Goal: Task Accomplishment & Management: Manage account settings

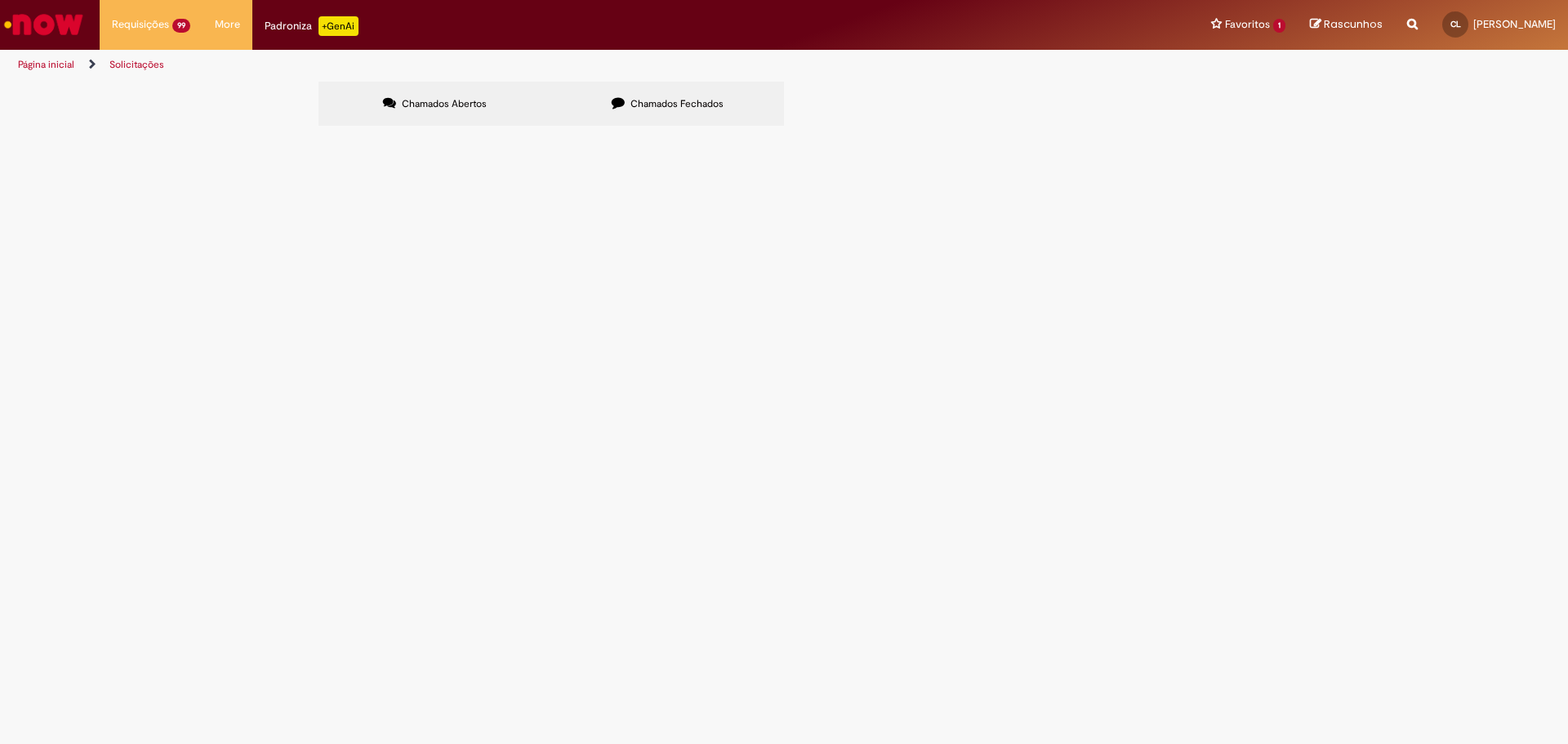
scroll to position [109, 0]
click at [0, 0] on icon at bounding box center [0, 0] width 0 height 0
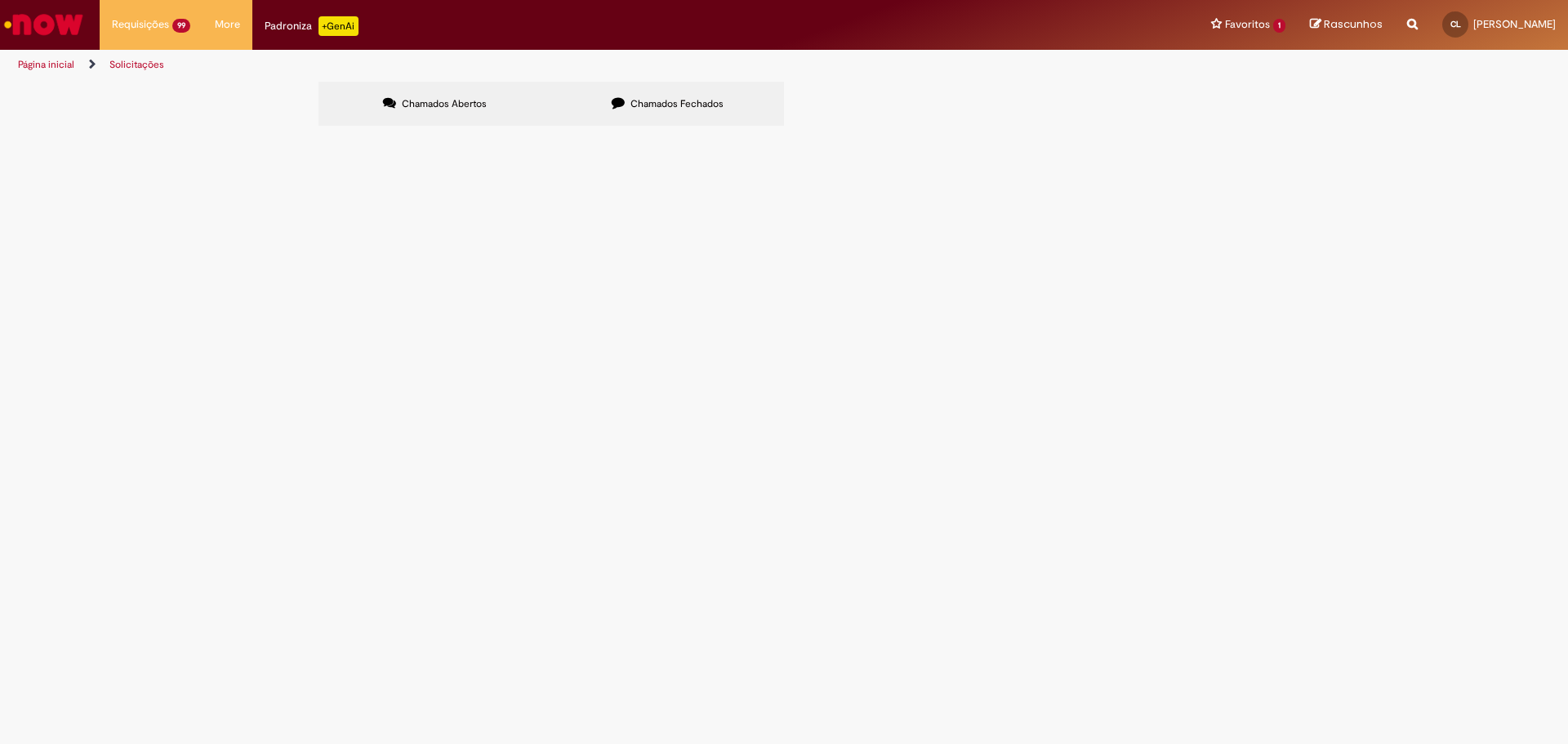
click at [0, 0] on icon at bounding box center [0, 0] width 0 height 0
click at [0, 0] on link at bounding box center [0, 0] width 0 height 0
click at [0, 0] on icon at bounding box center [0, 0] width 0 height 0
click at [0, 0] on link at bounding box center [0, 0] width 0 height 0
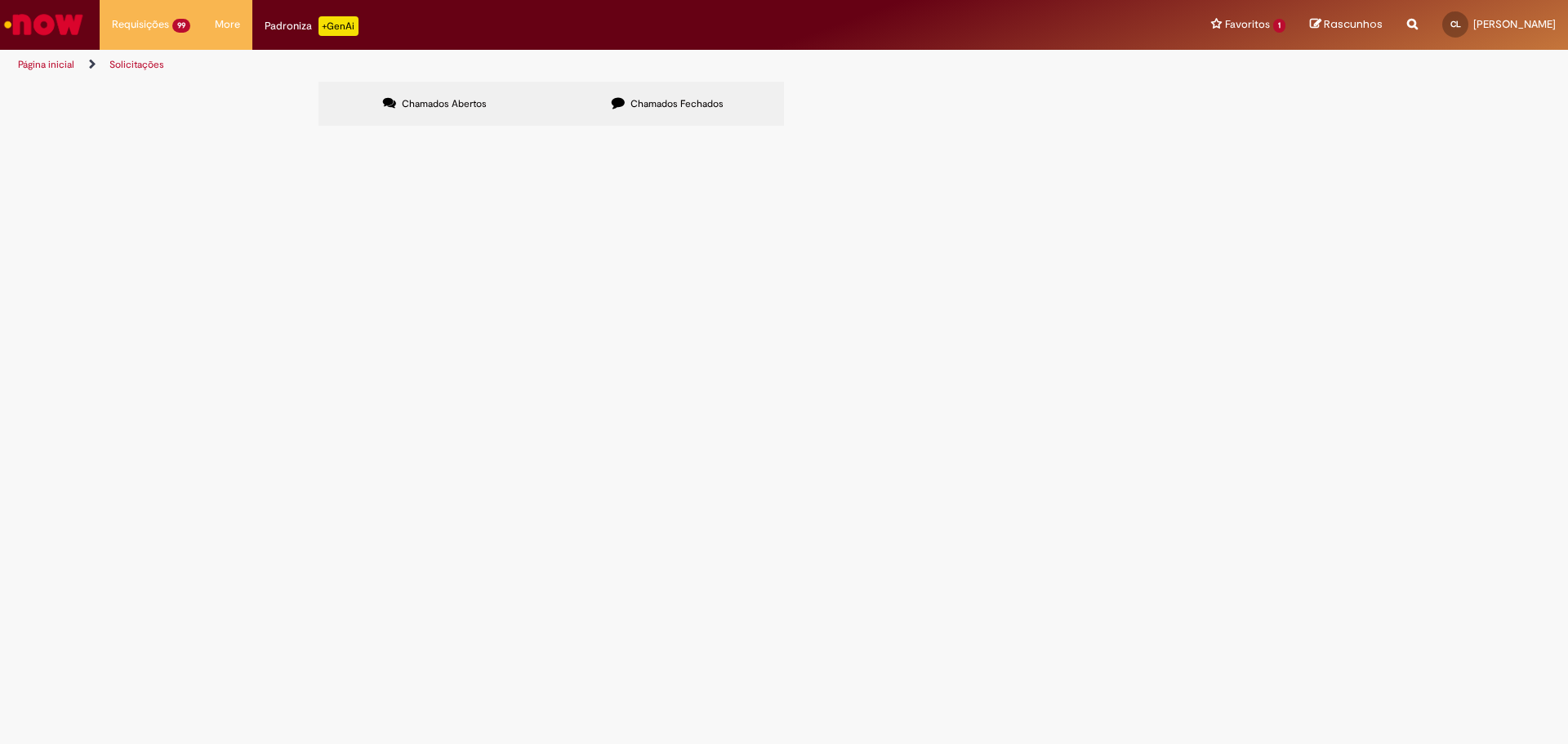
click at [0, 0] on icon at bounding box center [0, 0] width 0 height 0
click at [0, 0] on link at bounding box center [0, 0] width 0 height 0
drag, startPoint x: 942, startPoint y: 428, endPoint x: 1097, endPoint y: 426, distance: 155.0
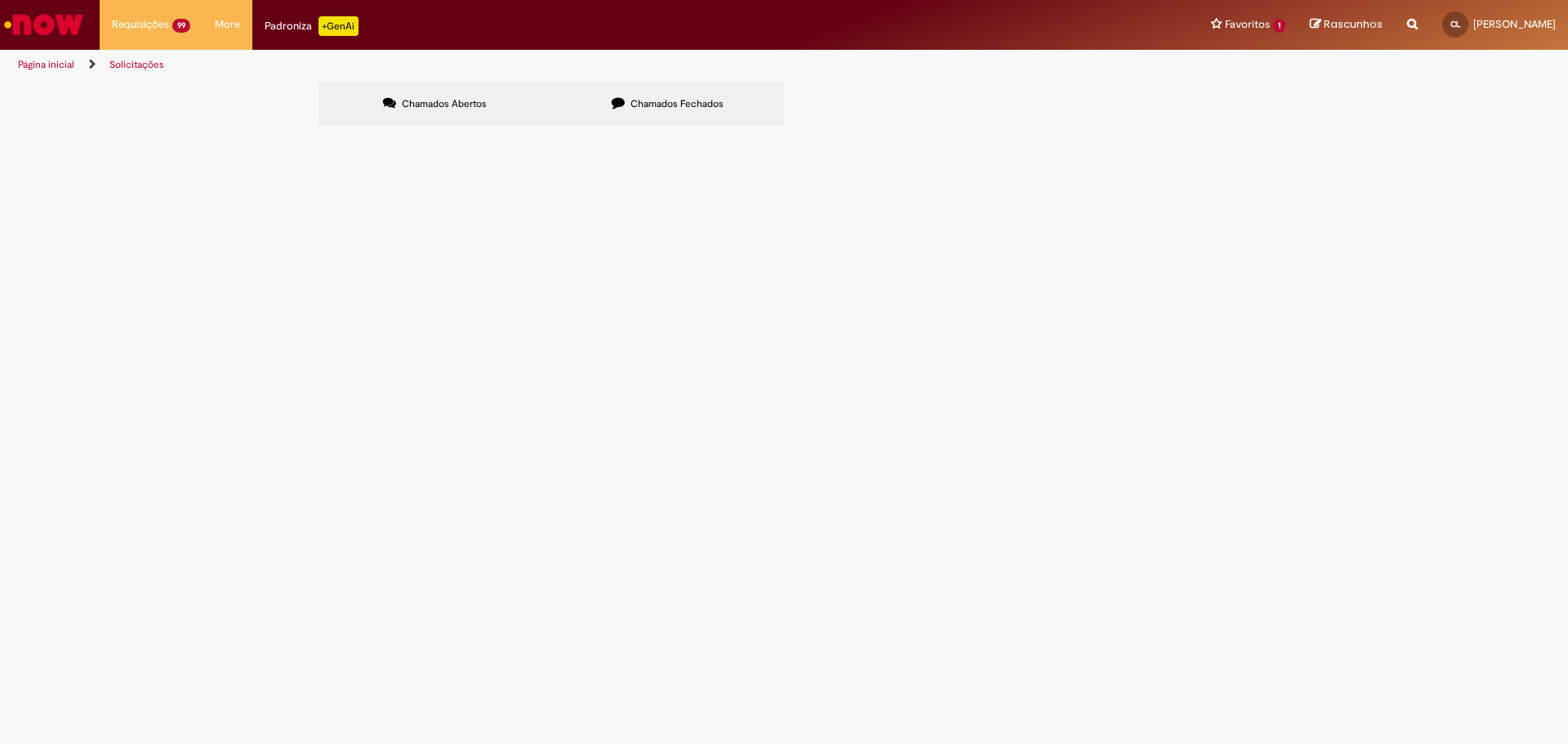
click at [0, 0] on td "Informações Adicionais Solicitadas" at bounding box center [0, 0] width 0 height 0
copy span "Informações Adicionais Solicitadas"
click at [0, 0] on input "Pesquisar" at bounding box center [0, 0] width 0 height 0
paste input "**********"
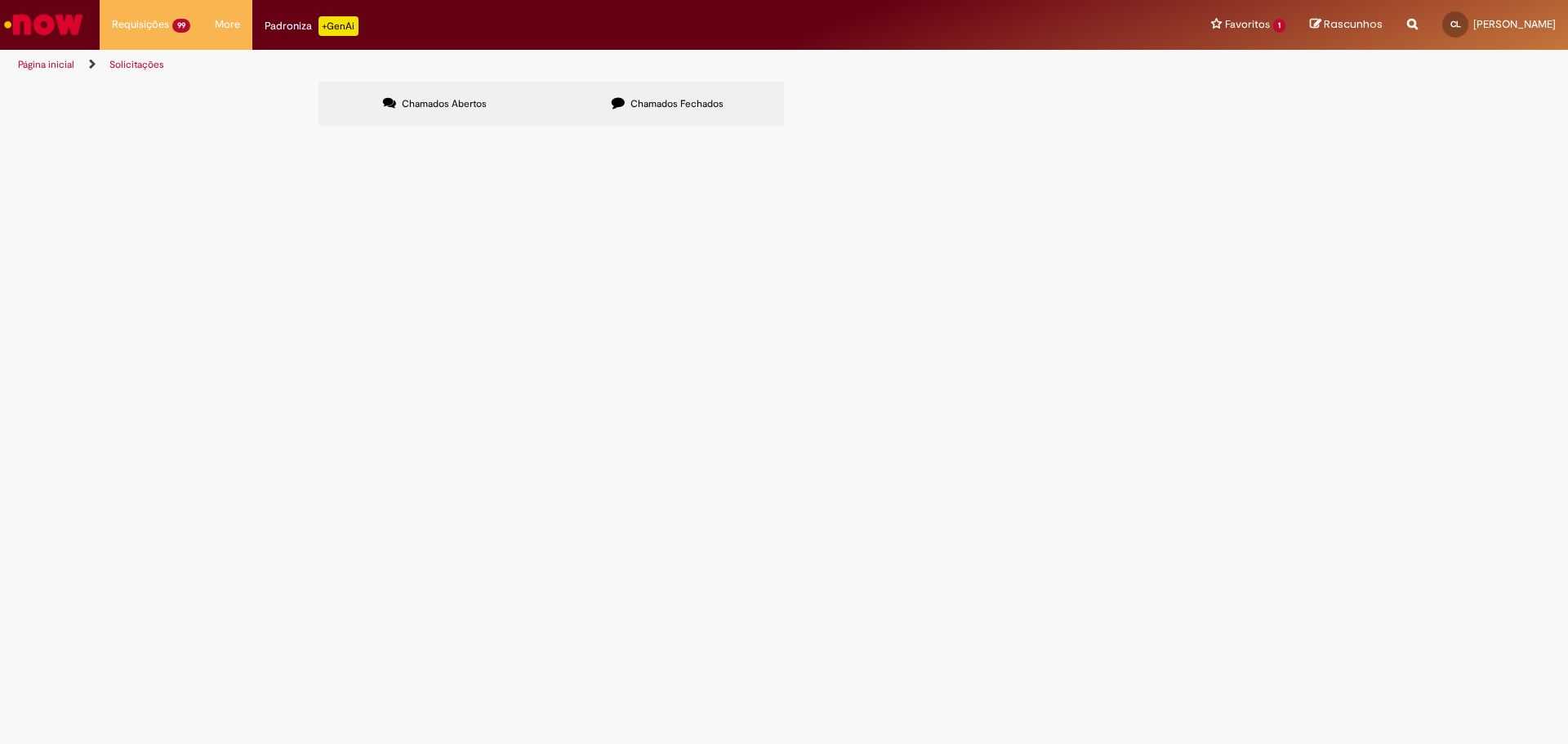
type input "**********"
click at [675, 103] on span "Chamados Fechados" at bounding box center [677, 103] width 93 height 13
click at [0, 0] on span "R13345727" at bounding box center [0, 0] width 0 height 0
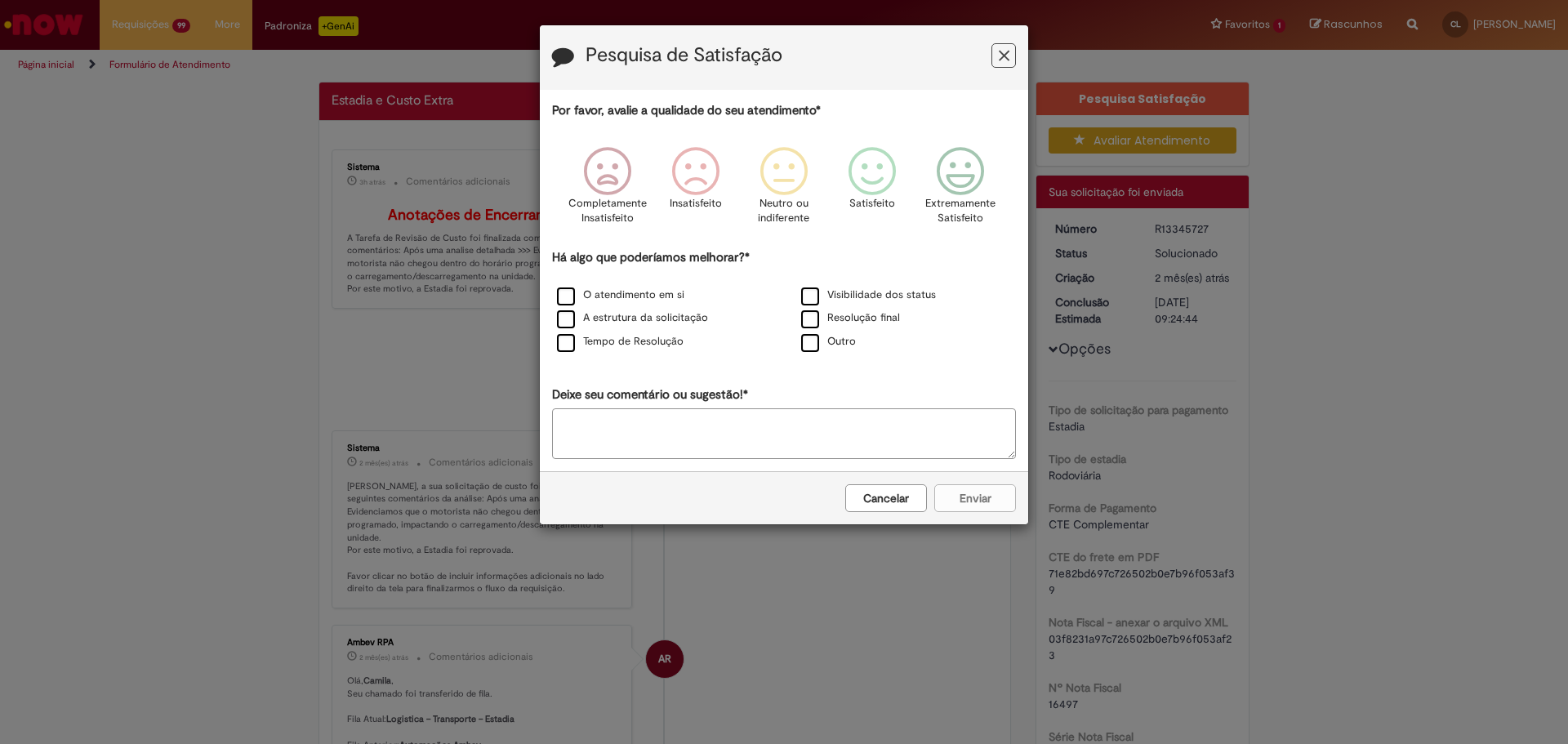
click at [1019, 55] on div "Pesquisa de Satisfação" at bounding box center [784, 57] width 488 height 65
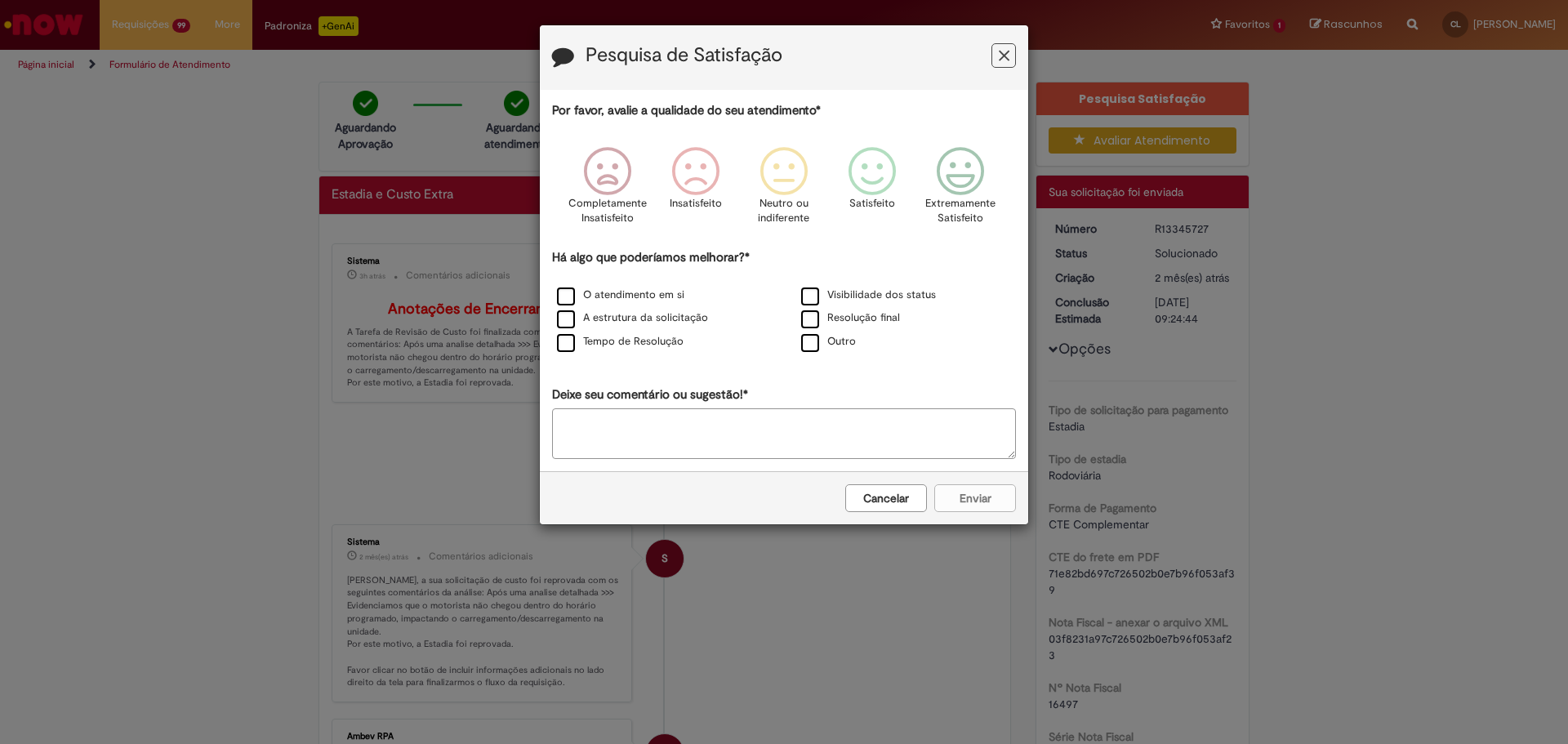
click at [1003, 53] on icon "Feedback" at bounding box center [1005, 56] width 10 height 17
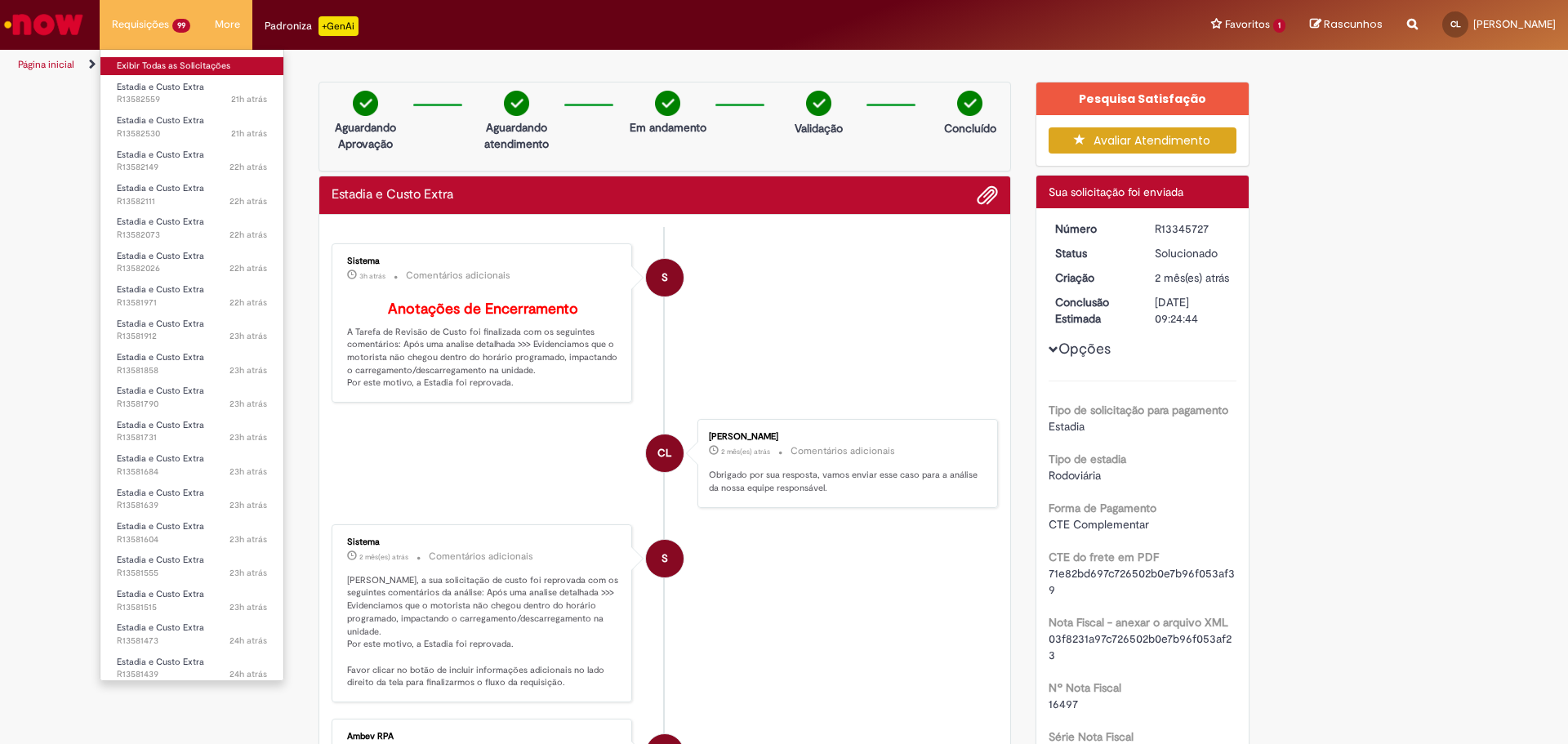
click at [133, 67] on link "Exibir Todas as Solicitações" at bounding box center [192, 65] width 183 height 18
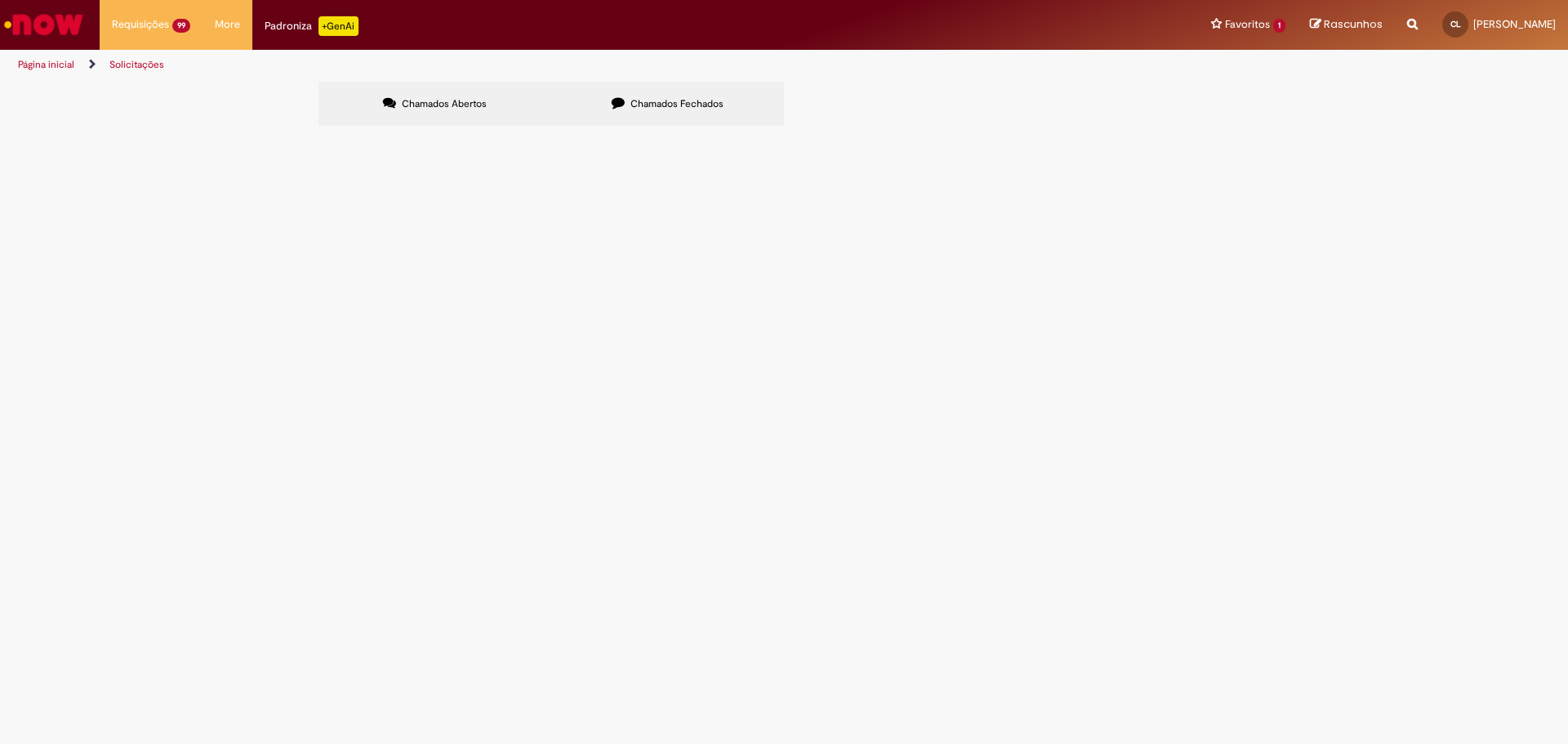
scroll to position [109, 0]
click at [0, 0] on icon at bounding box center [0, 0] width 0 height 0
click at [34, 20] on img "Ir para a Homepage" at bounding box center [44, 24] width 84 height 33
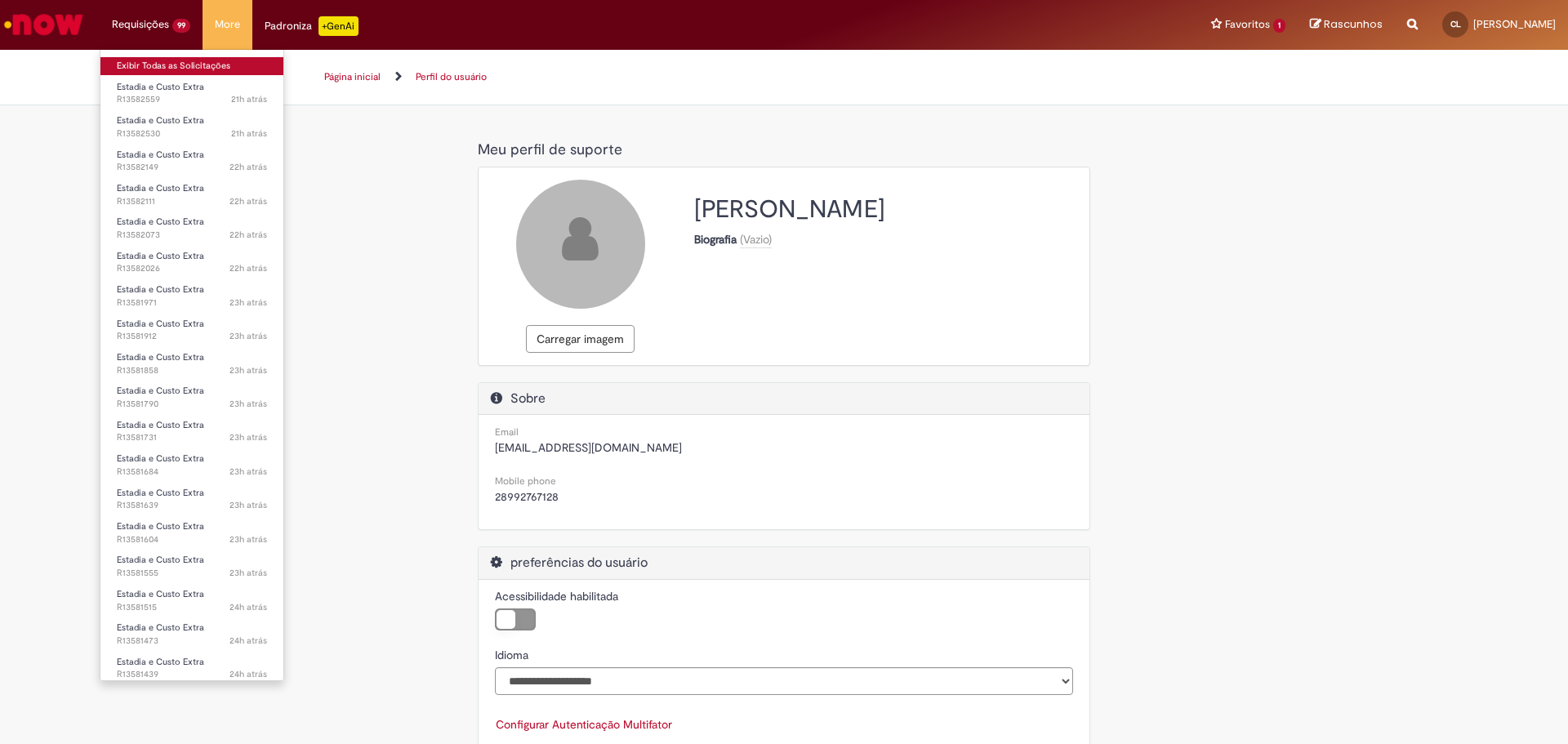
click at [151, 64] on link "Exibir Todas as Solicitações" at bounding box center [192, 65] width 183 height 18
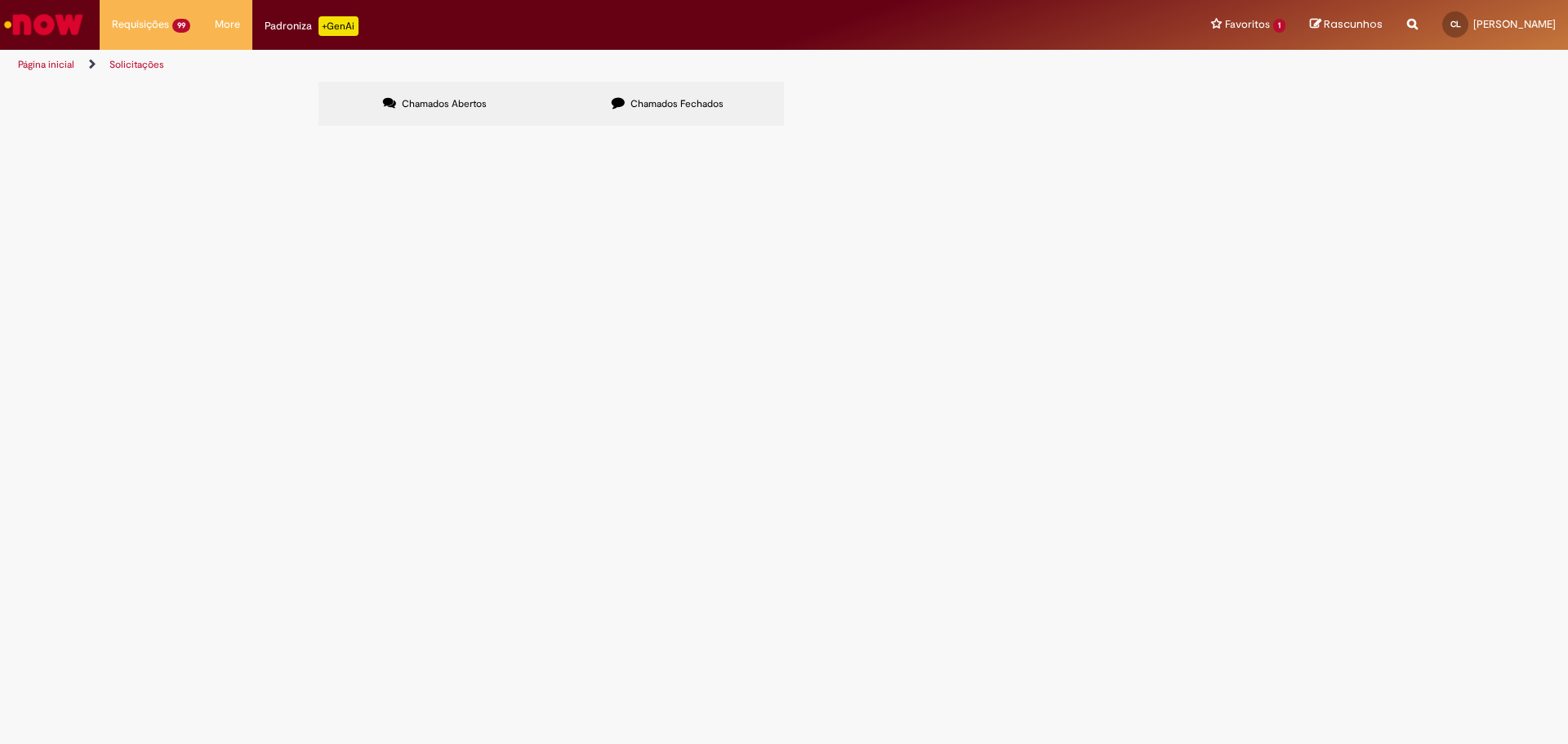
click at [665, 98] on span "Chamados Fechados" at bounding box center [677, 103] width 93 height 13
click at [0, 0] on span "R13345727" at bounding box center [0, 0] width 0 height 0
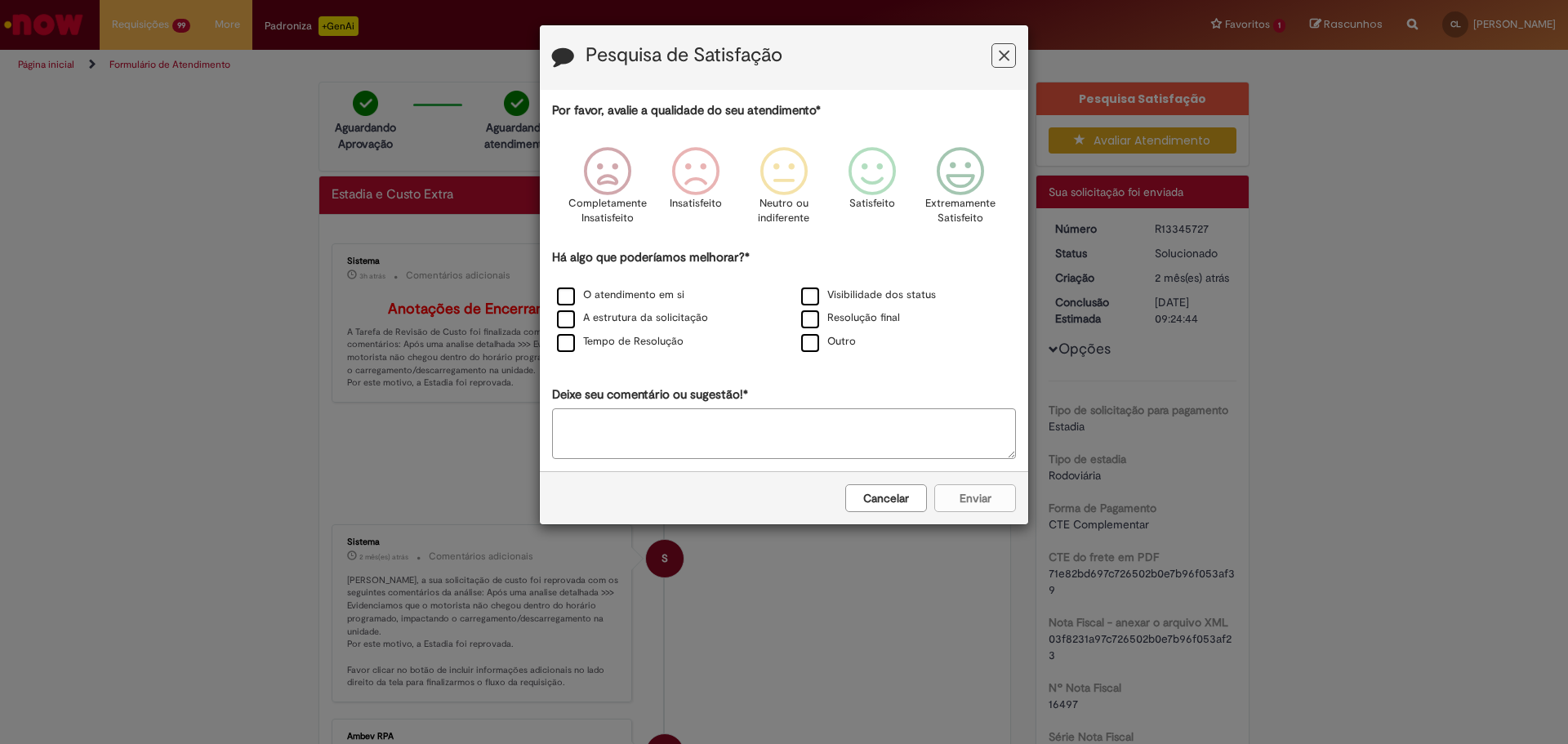
click at [1004, 56] on icon "Feedback" at bounding box center [1005, 56] width 10 height 17
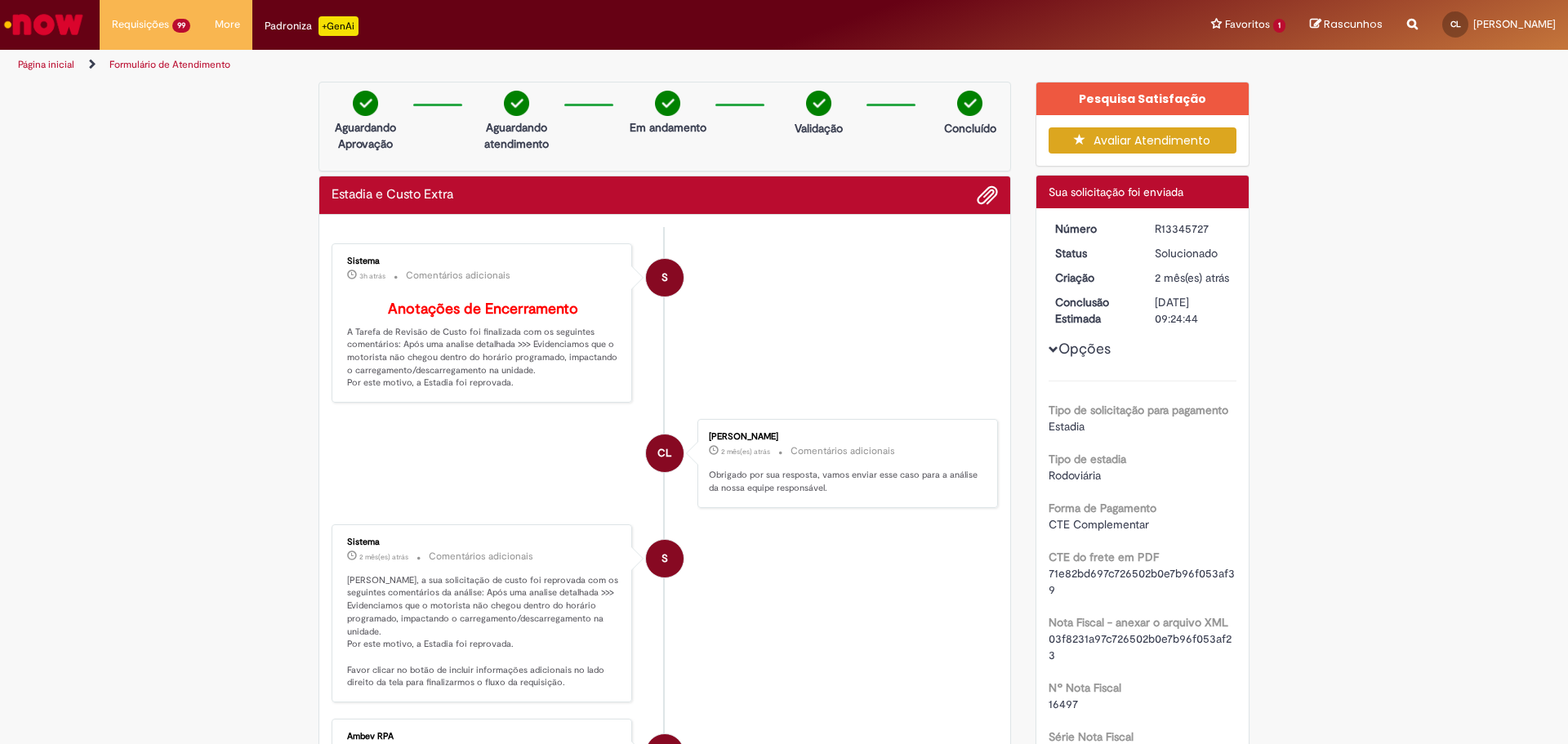
click at [1050, 355] on span "Opções para R13345727" at bounding box center [1053, 349] width 9 height 9
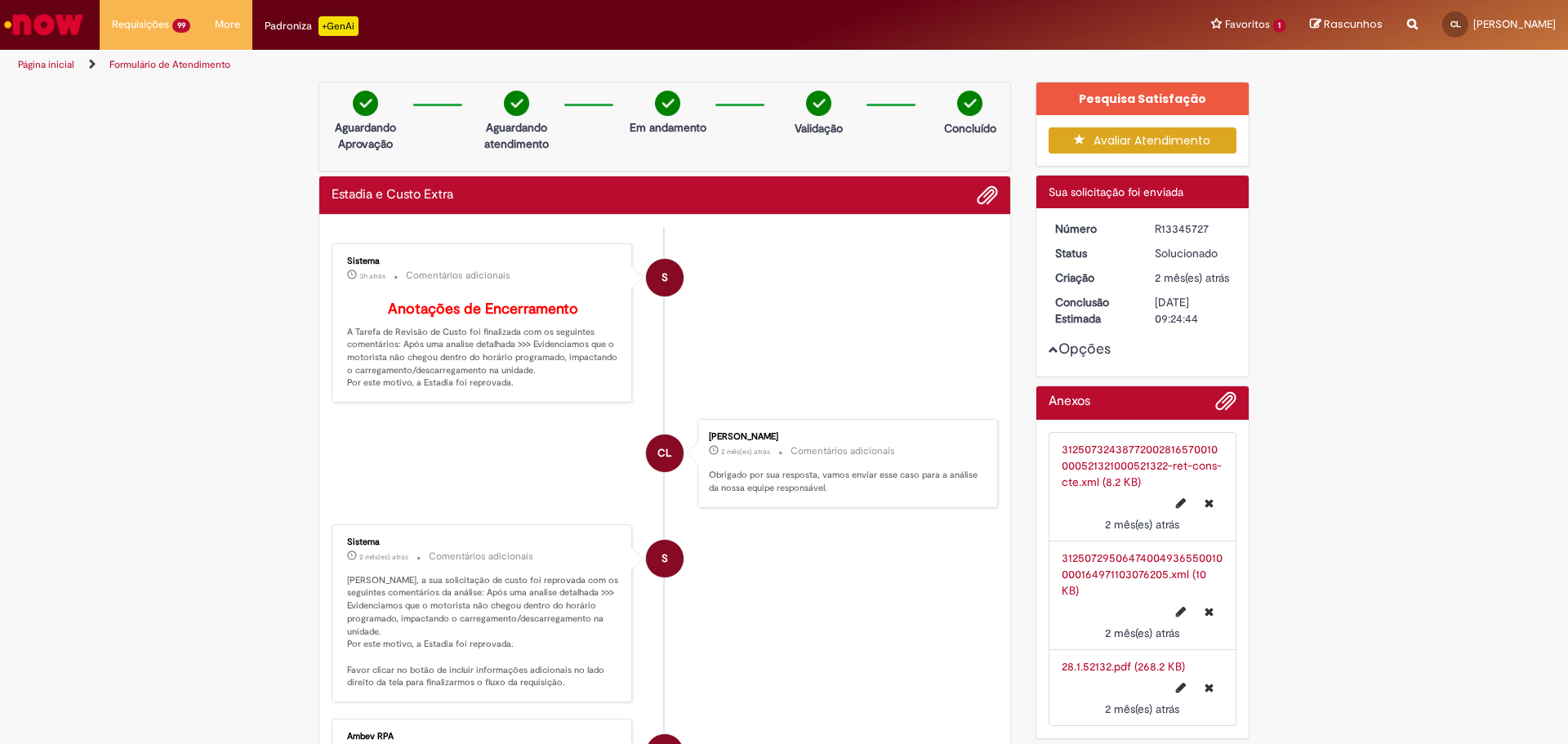
click at [1051, 355] on span "Opções para R13345727" at bounding box center [1053, 349] width 9 height 9
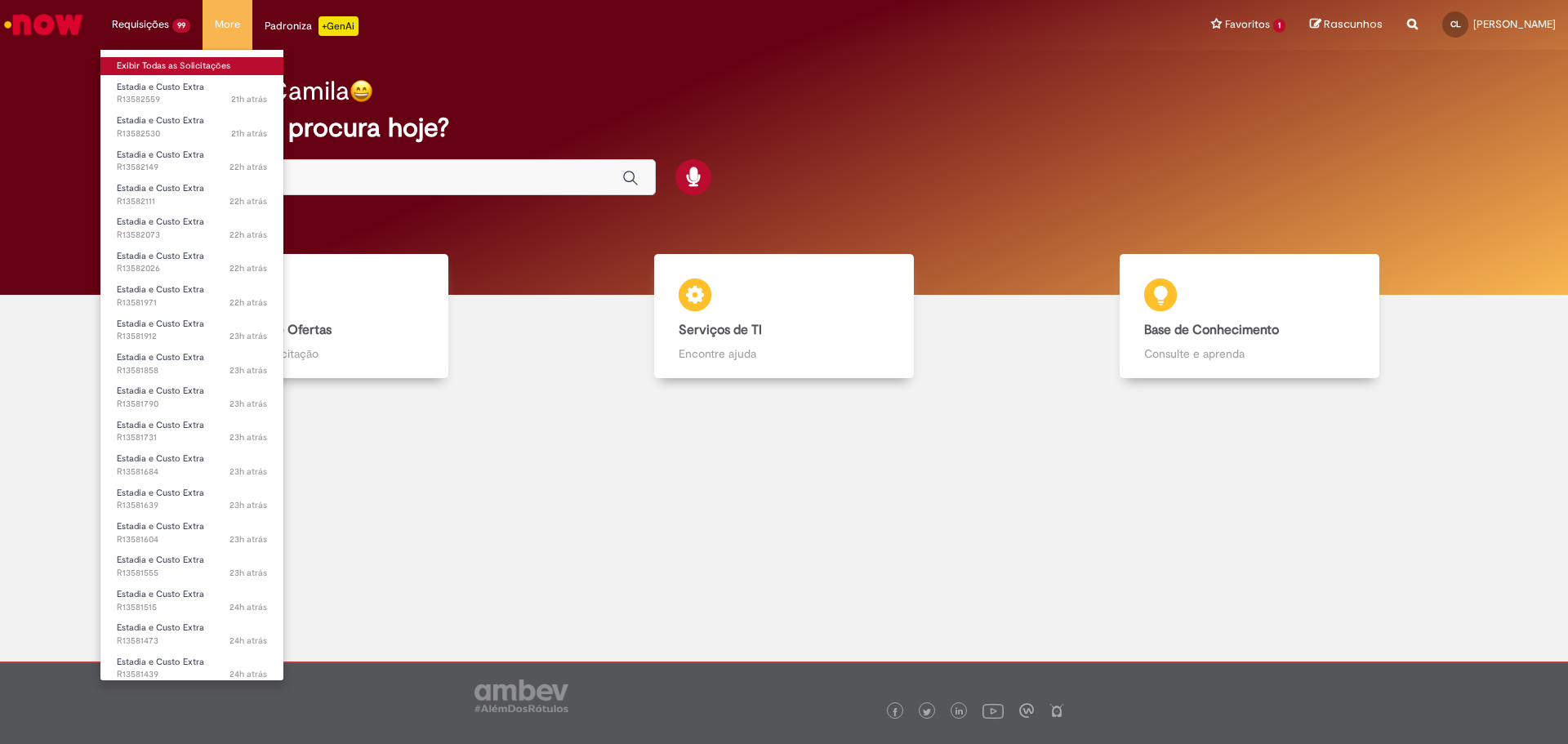
click at [155, 65] on link "Exibir Todas as Solicitações" at bounding box center [192, 65] width 183 height 18
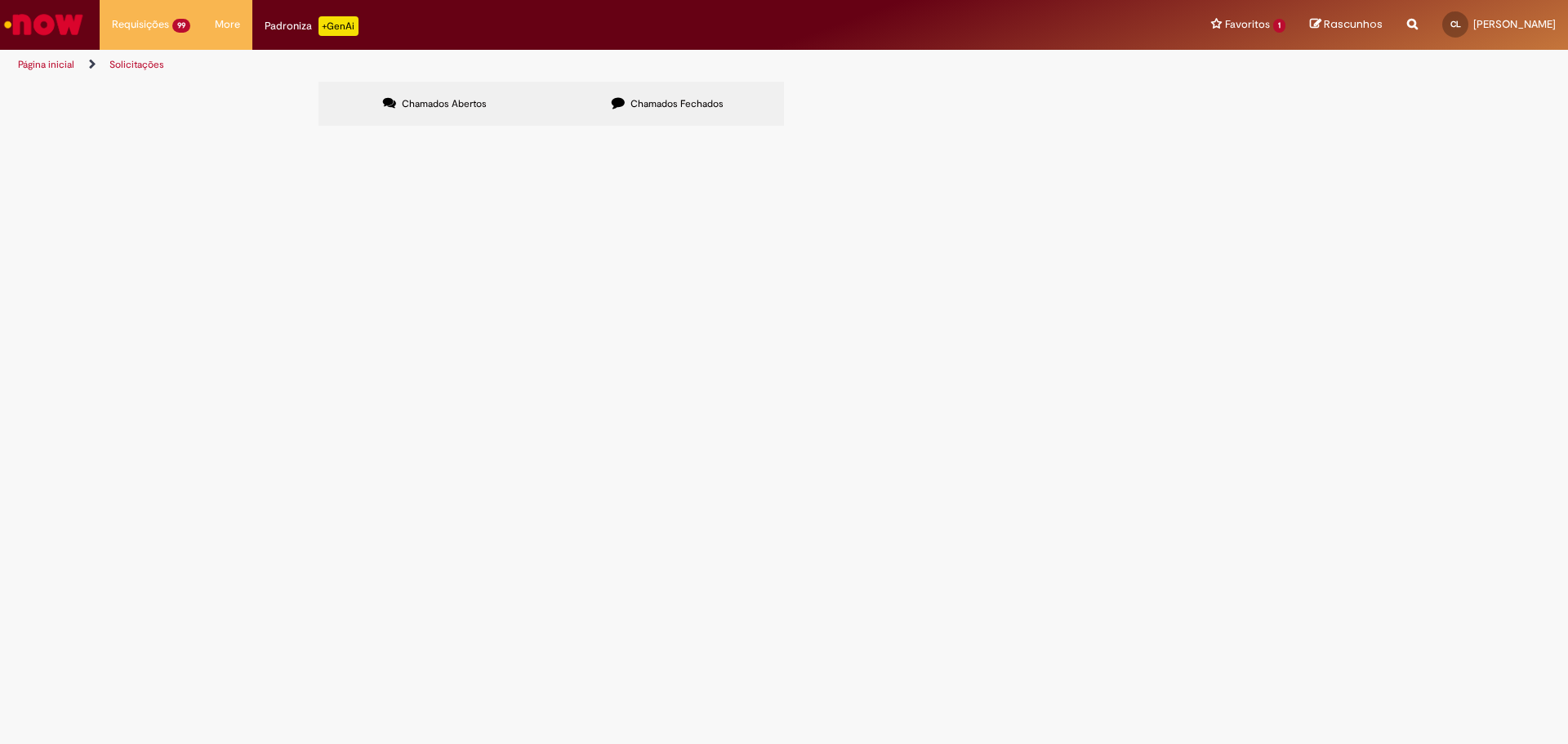
click at [0, 0] on span at bounding box center [0, 0] width 0 height 0
click at [0, 0] on link "Exportar como PDF" at bounding box center [0, 0] width 0 height 0
click at [0, 0] on icon at bounding box center [0, 0] width 0 height 0
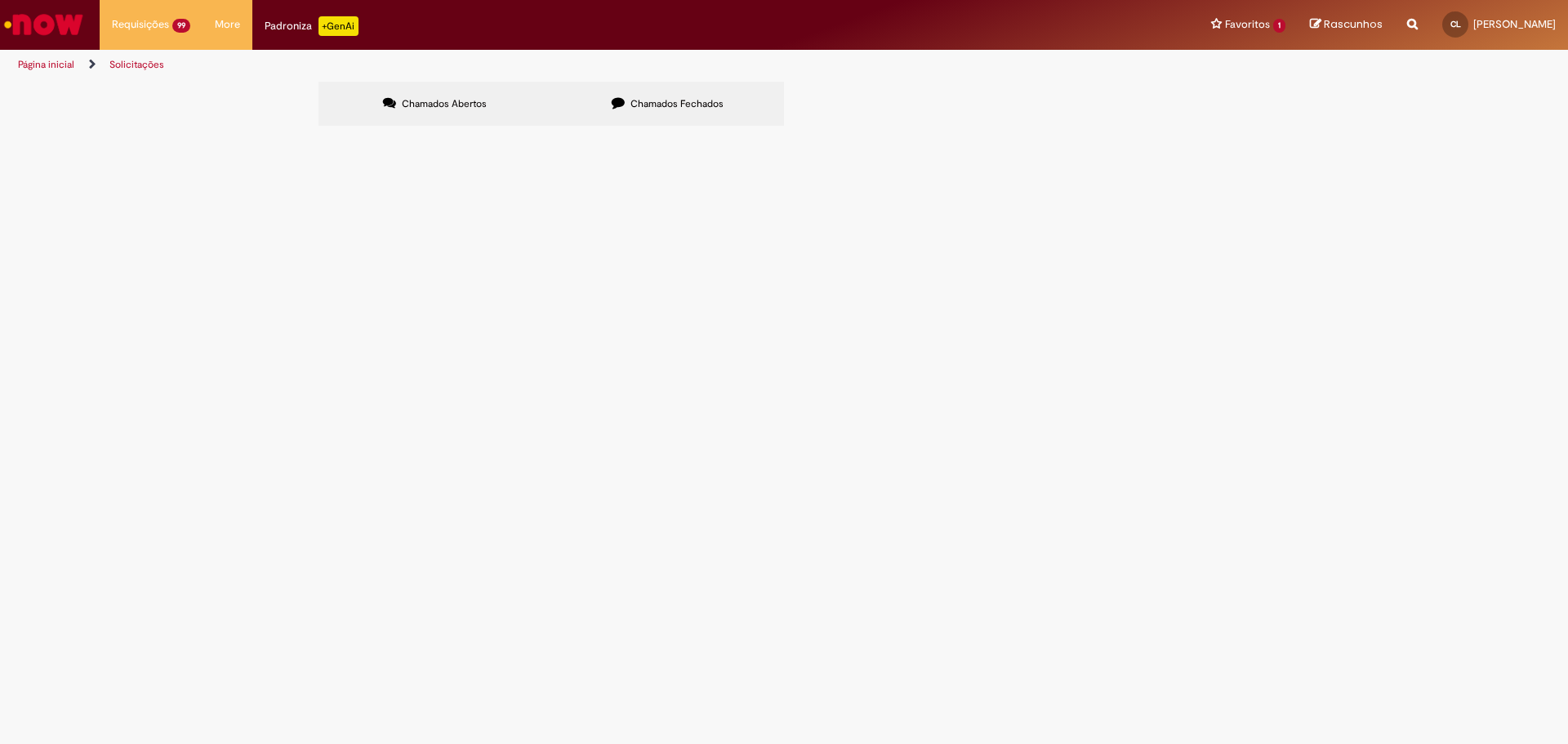
click at [0, 0] on input "Pesquisar" at bounding box center [0, 0] width 0 height 0
paste input "*********"
type input "*********"
click at [0, 0] on input "Pesquisar" at bounding box center [0, 0] width 0 height 0
paste input "*********"
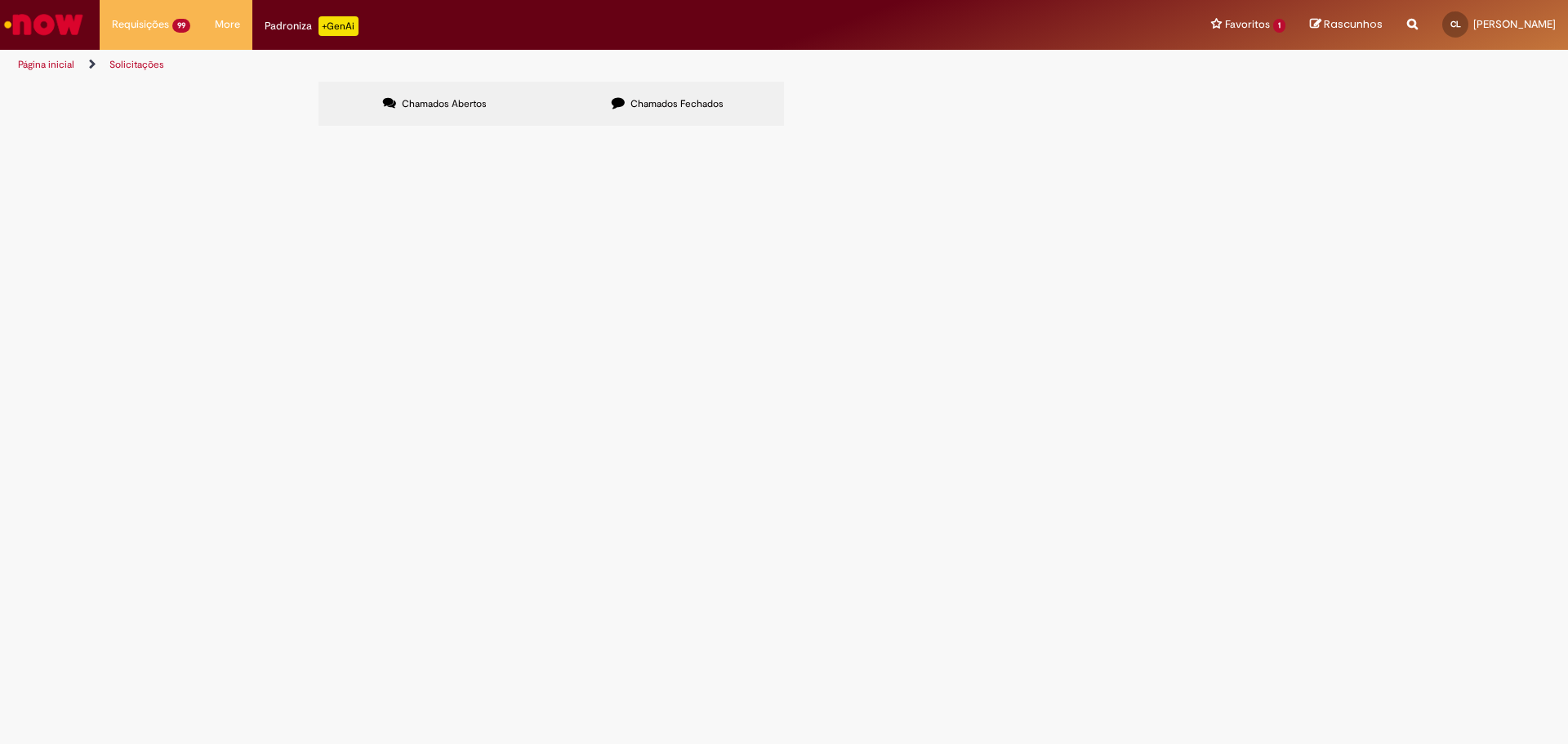
type input "*********"
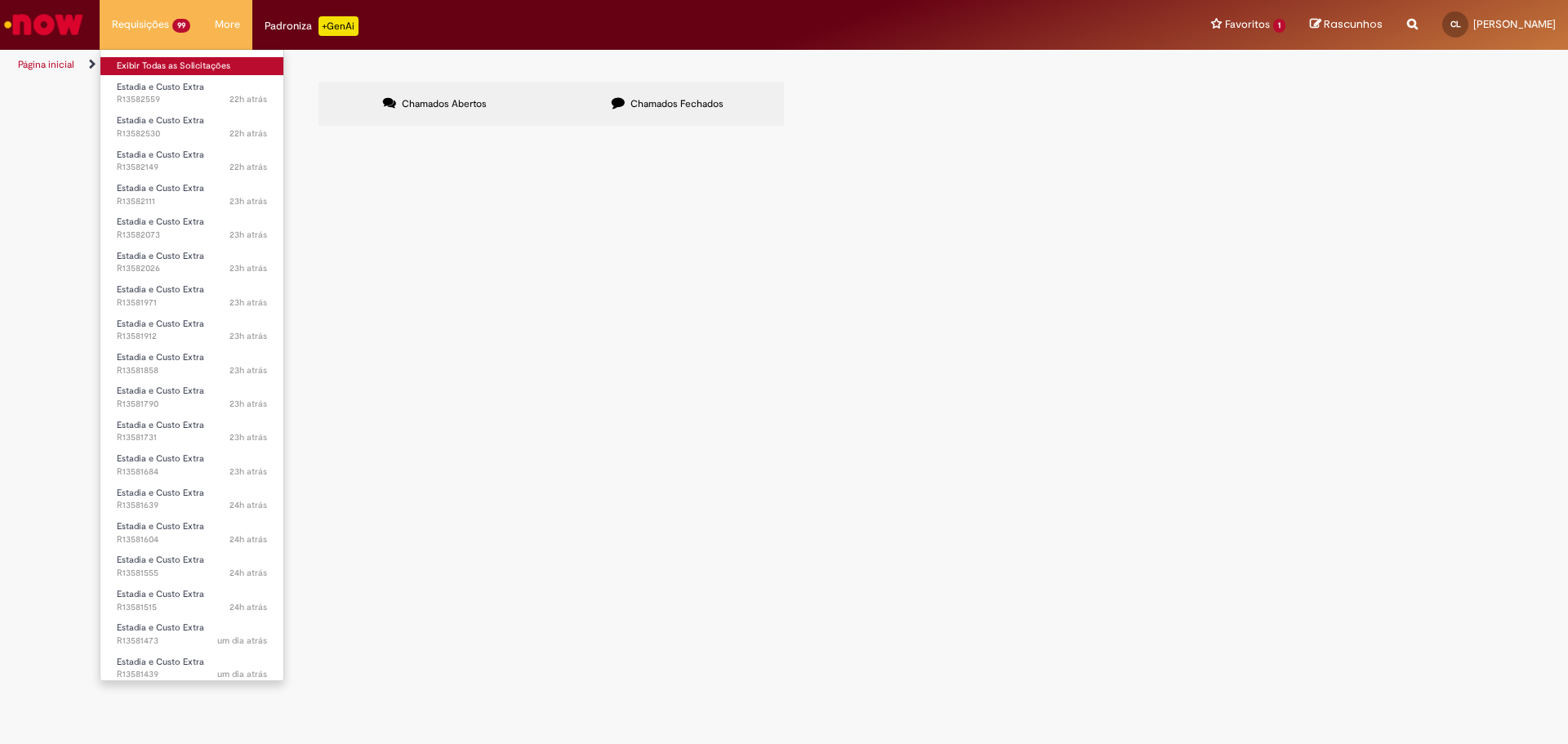
click at [152, 66] on link "Exibir Todas as Solicitações" at bounding box center [192, 65] width 183 height 18
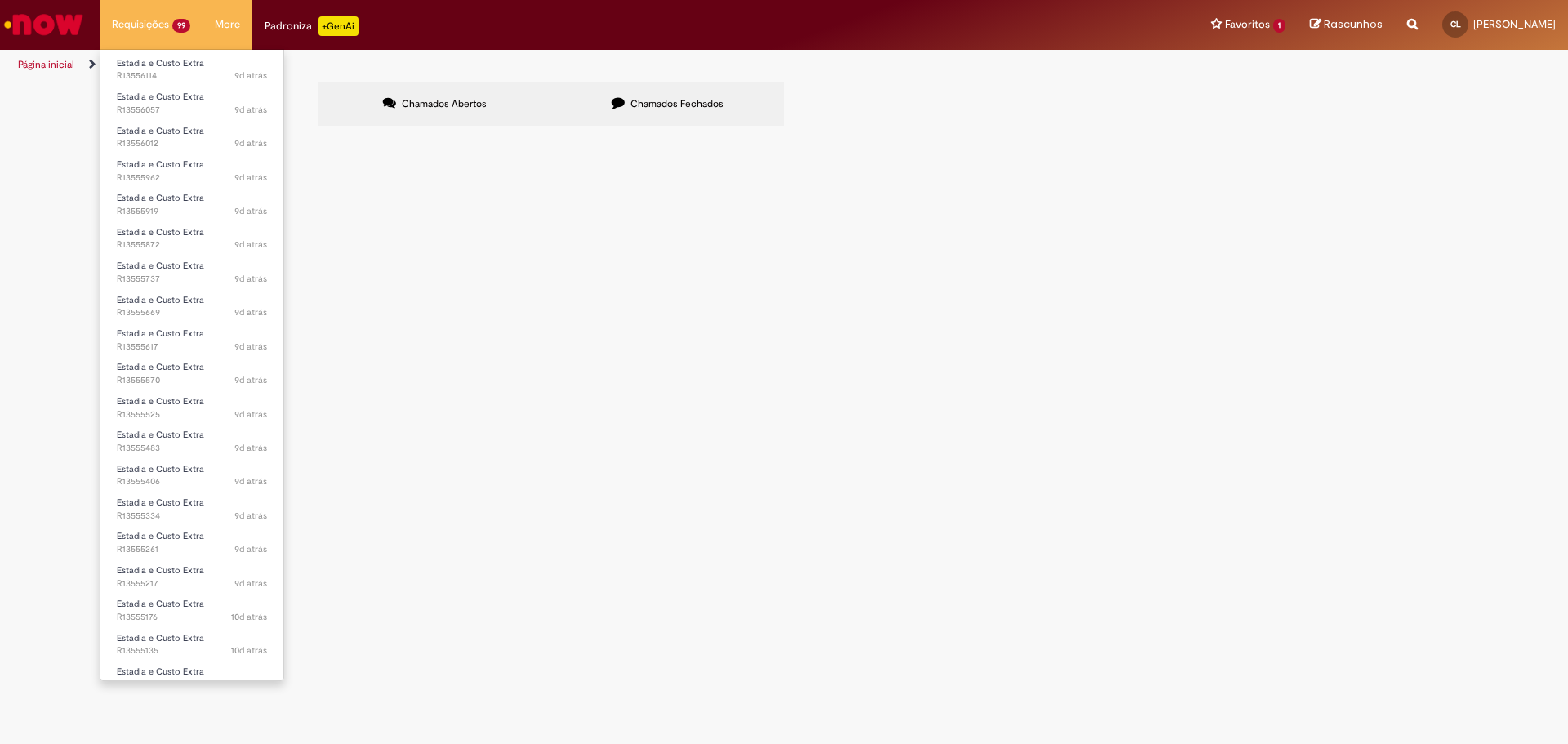
scroll to position [2746, 0]
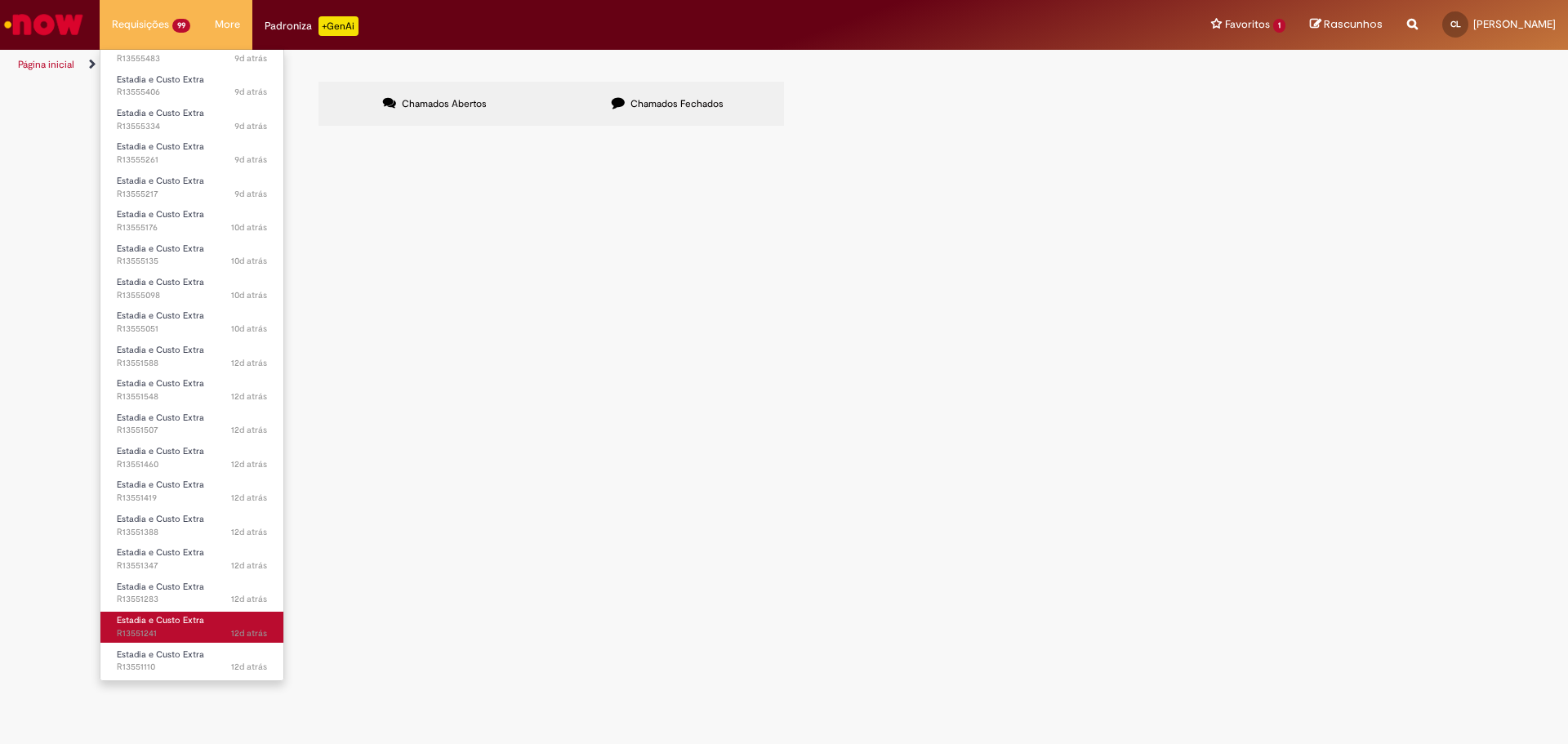
click at [143, 620] on span "Estadia e Custo Extra" at bounding box center [160, 620] width 87 height 12
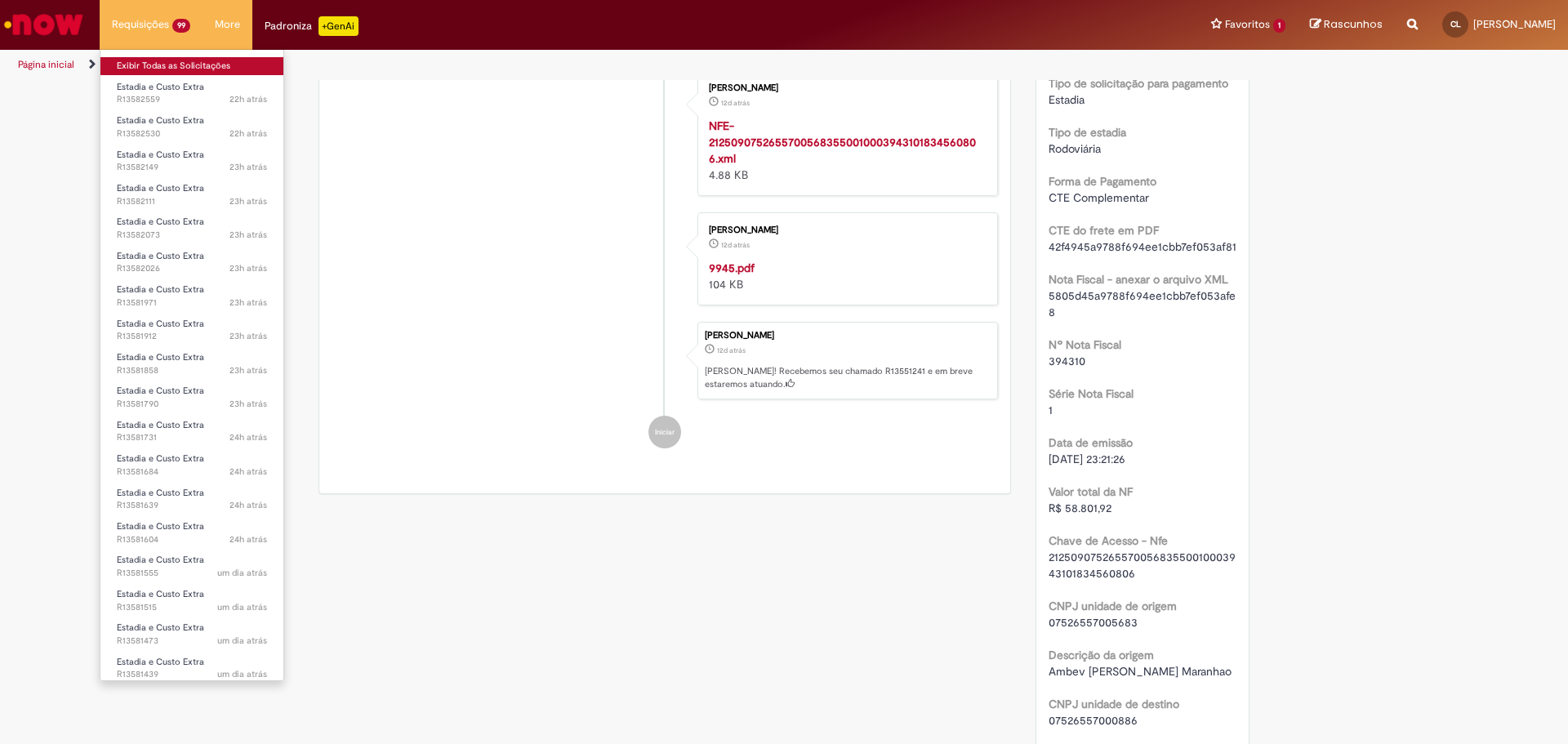
click at [159, 66] on link "Exibir Todas as Solicitações" at bounding box center [192, 65] width 183 height 18
click at [151, 62] on link "Exibir Todas as Solicitações" at bounding box center [192, 65] width 183 height 18
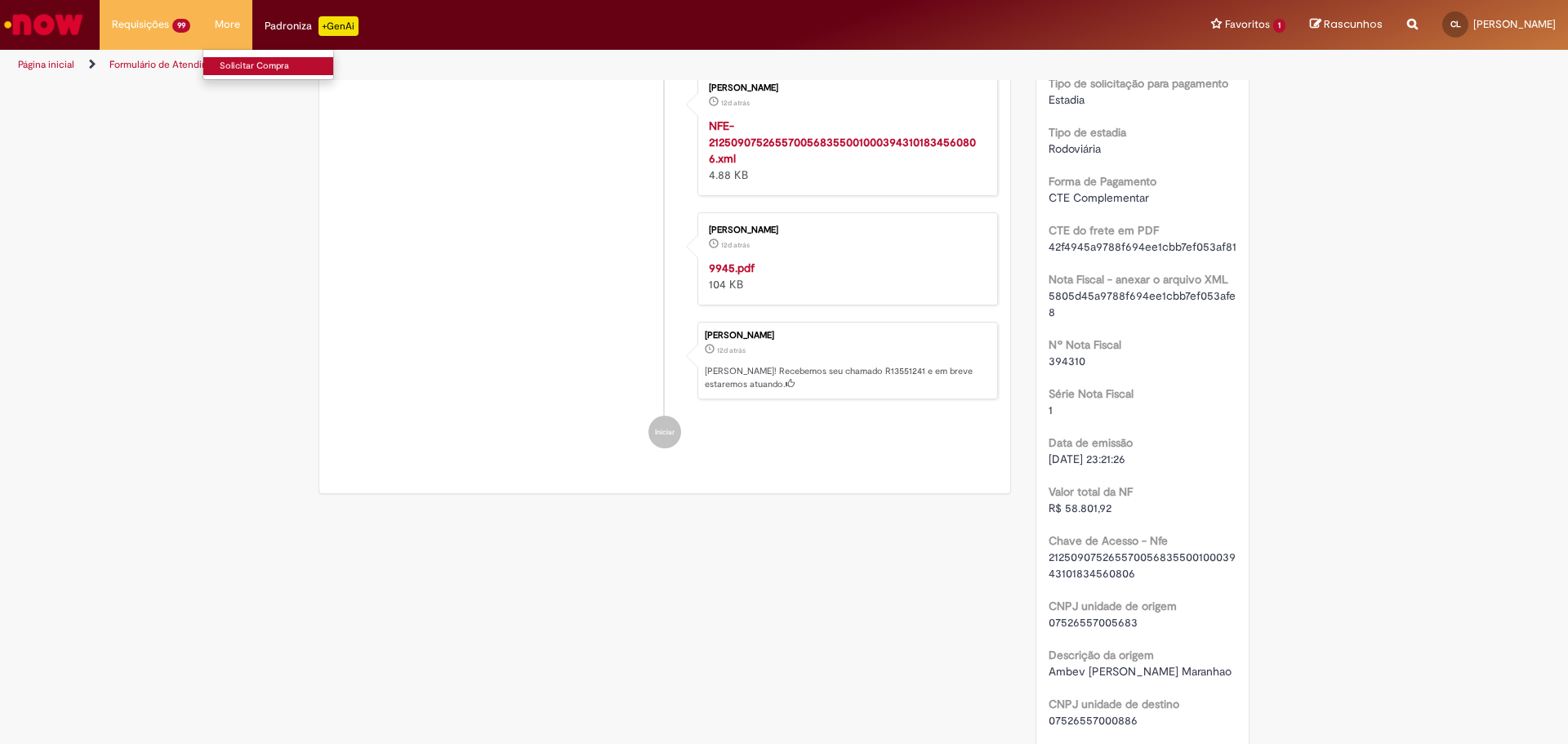
click at [261, 65] on link "Solicitar Compra" at bounding box center [293, 65] width 180 height 18
click at [1283, 88] on link "Estadia e Custo Extra" at bounding box center [1290, 87] width 180 height 18
click at [1418, 24] on icon "Search from all sources" at bounding box center [1413, 15] width 10 height 29
click at [1418, 24] on input "text" at bounding box center [1380, 25] width 75 height 28
click at [1461, 21] on span "CL" at bounding box center [1456, 24] width 10 height 10
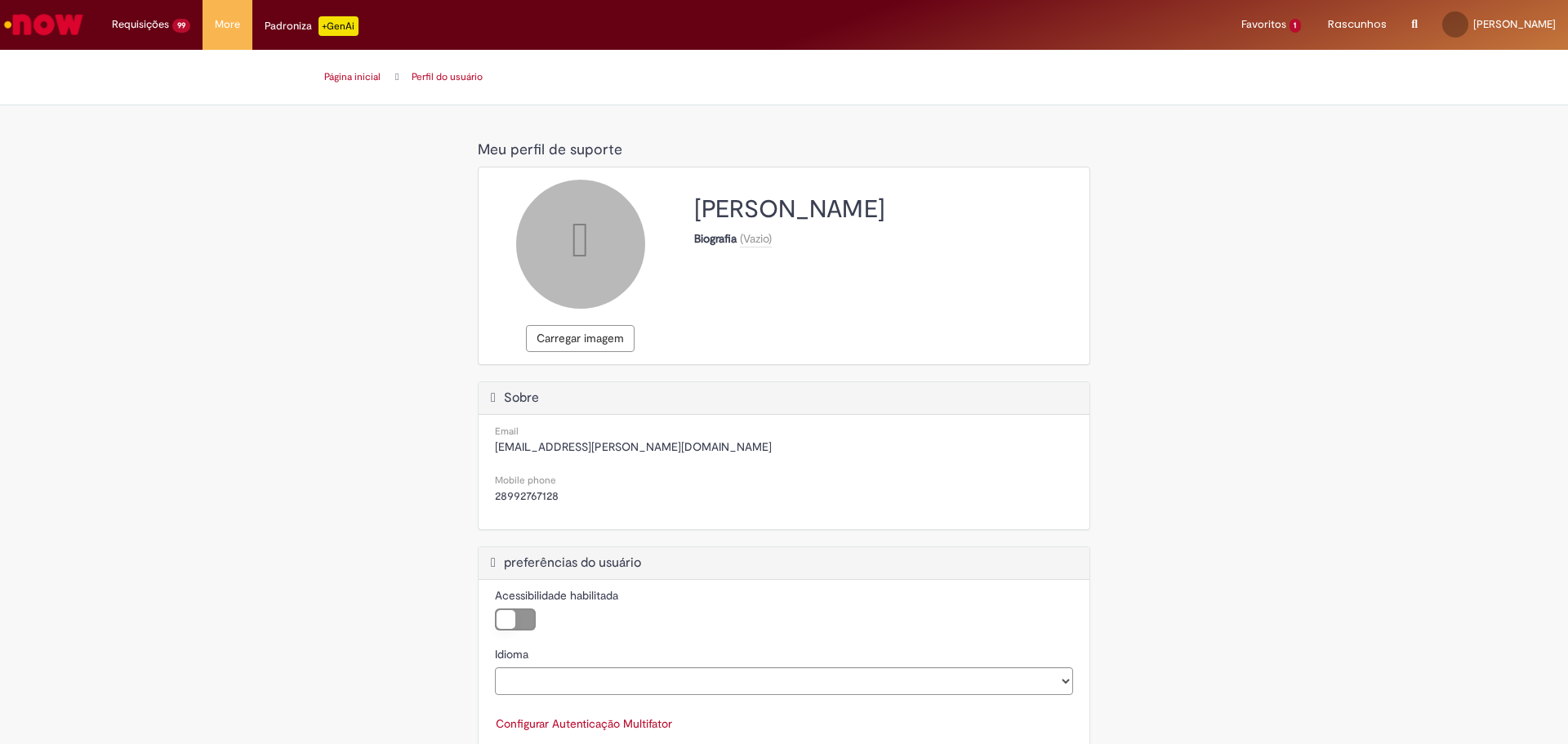
select select "**********"
